Goal: Find specific page/section: Find specific page/section

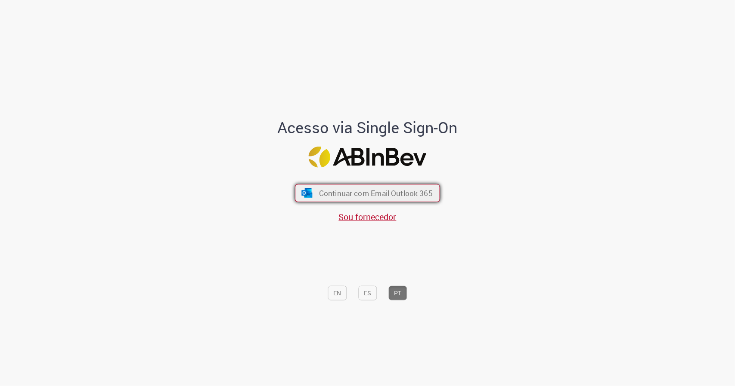
click at [360, 197] on span "Continuar com Email Outlook 365" at bounding box center [376, 193] width 114 height 10
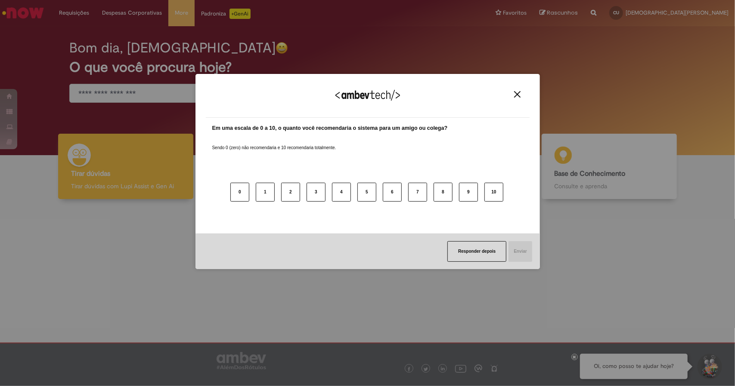
click at [518, 94] on img "Close" at bounding box center [517, 94] width 6 height 6
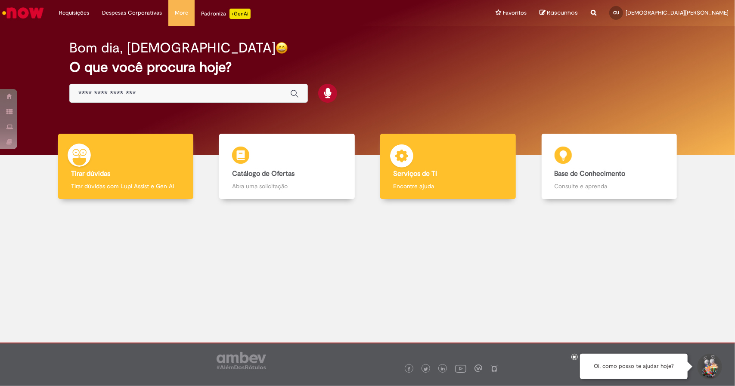
click at [427, 170] on b "Serviços de TI" at bounding box center [415, 174] width 44 height 9
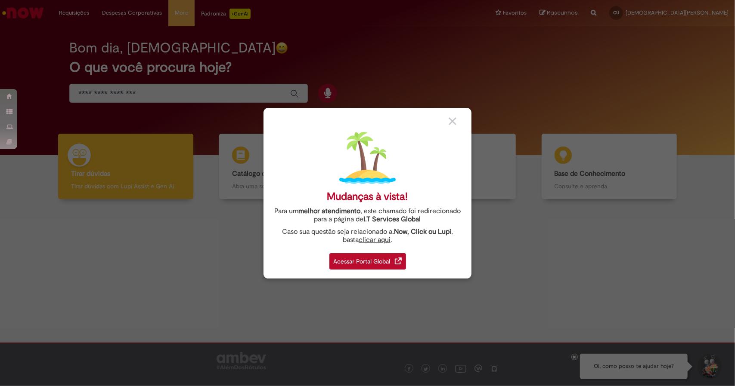
click at [364, 260] on div "Acessar Portal Global" at bounding box center [367, 261] width 77 height 16
